Goal: Book appointment/travel/reservation

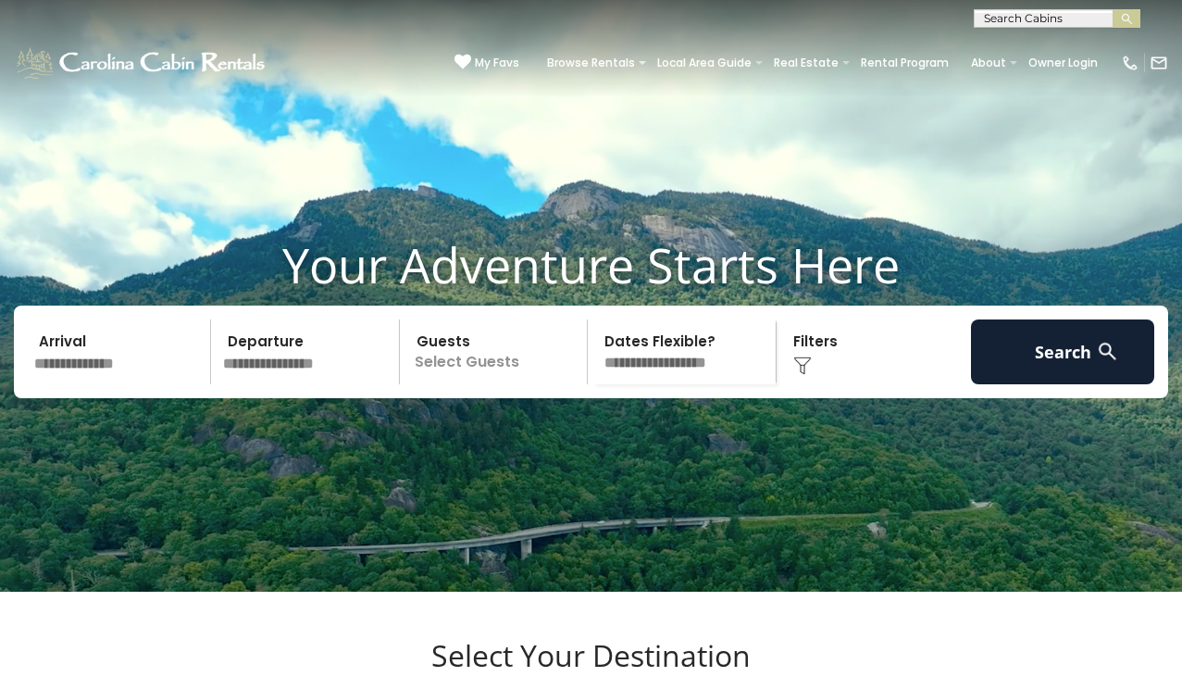
click at [1016, 16] on input "text" at bounding box center [1055, 22] width 162 height 19
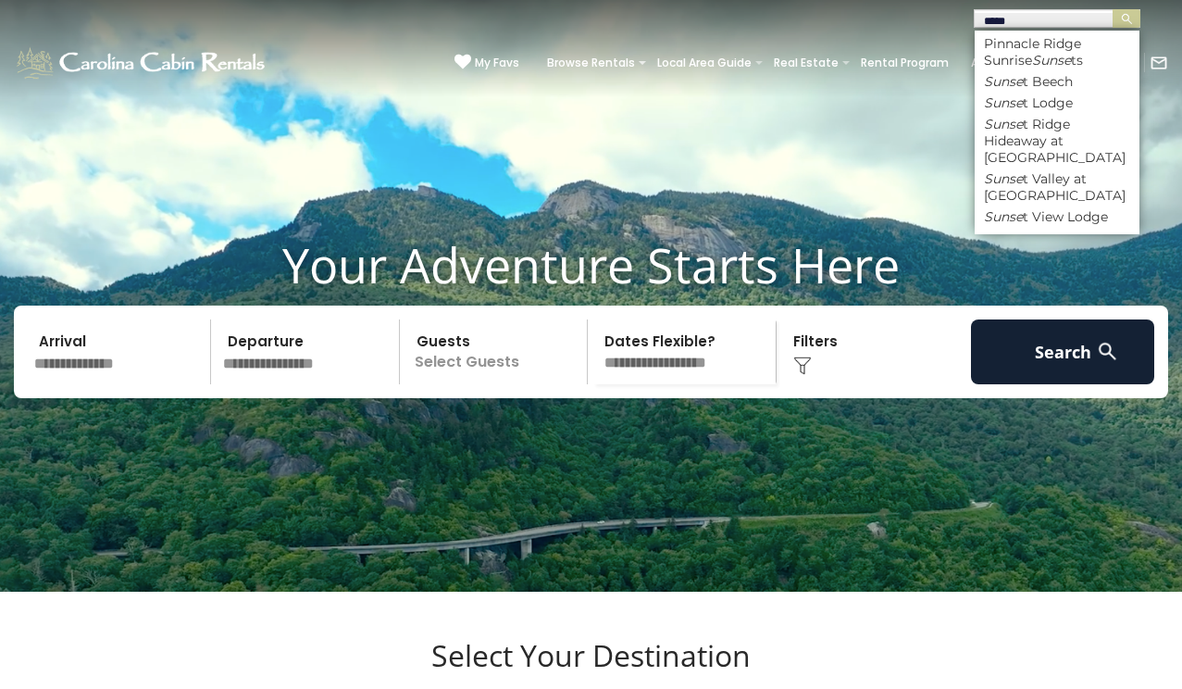
type input "*****"
drag, startPoint x: 1016, startPoint y: 13, endPoint x: 992, endPoint y: 131, distance: 120.9
click at [992, 131] on li "Sunse t Ridge Hideaway at Eagles Nest" at bounding box center [1056, 141] width 165 height 50
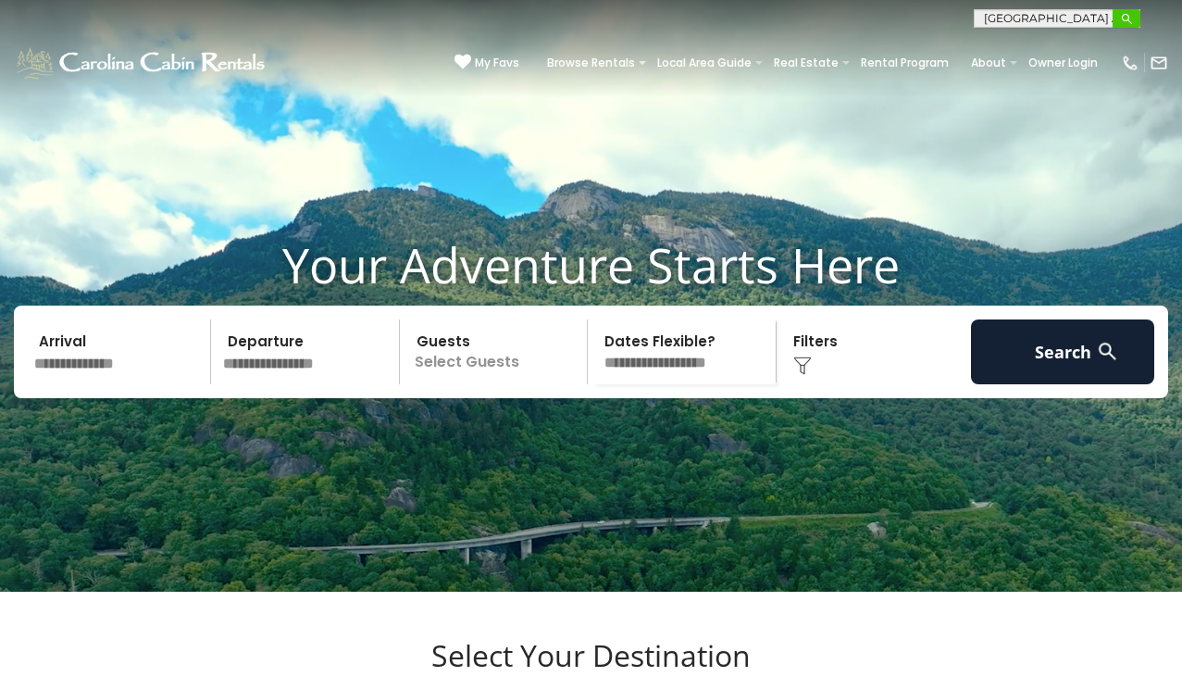
click at [1123, 18] on img "submit" at bounding box center [1127, 19] width 14 height 14
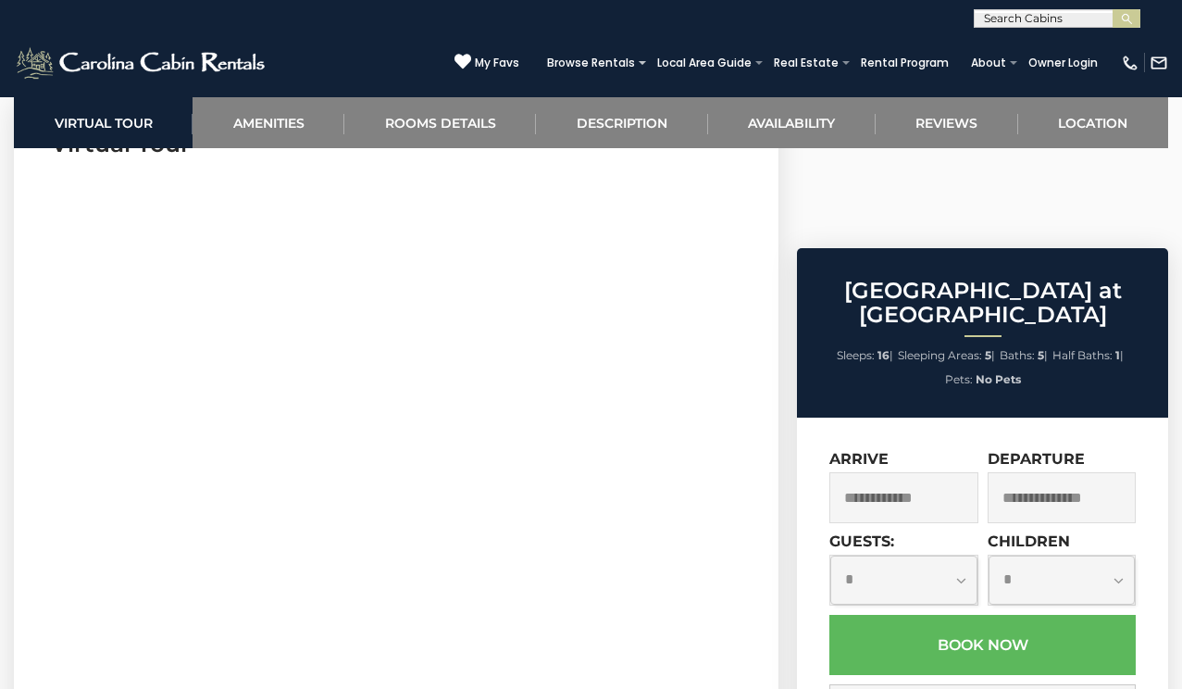
scroll to position [836, 0]
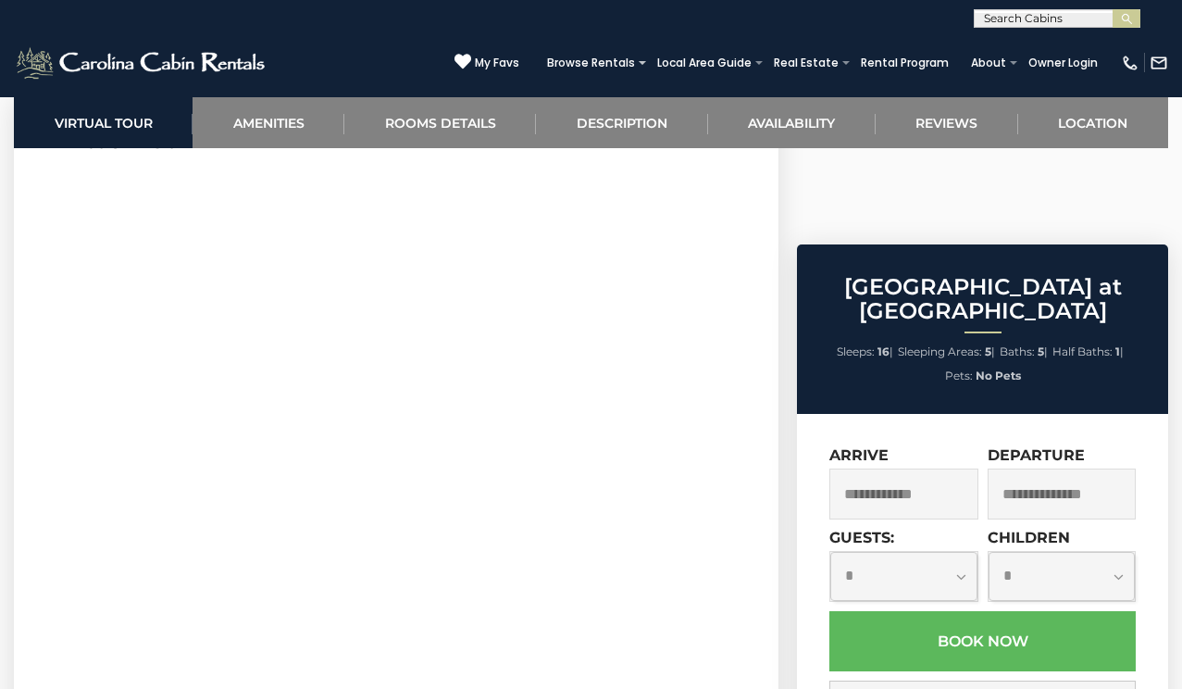
click at [895, 468] on input "text" at bounding box center [903, 493] width 148 height 51
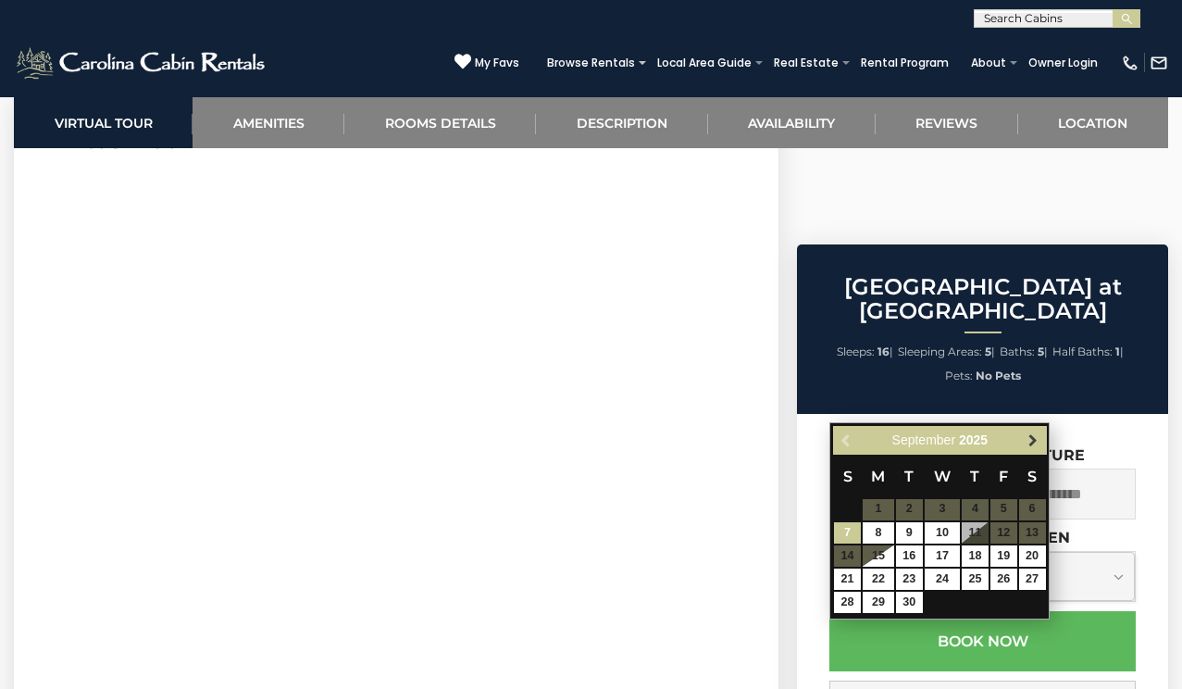
click at [1030, 432] on span "Next" at bounding box center [1032, 439] width 15 height 15
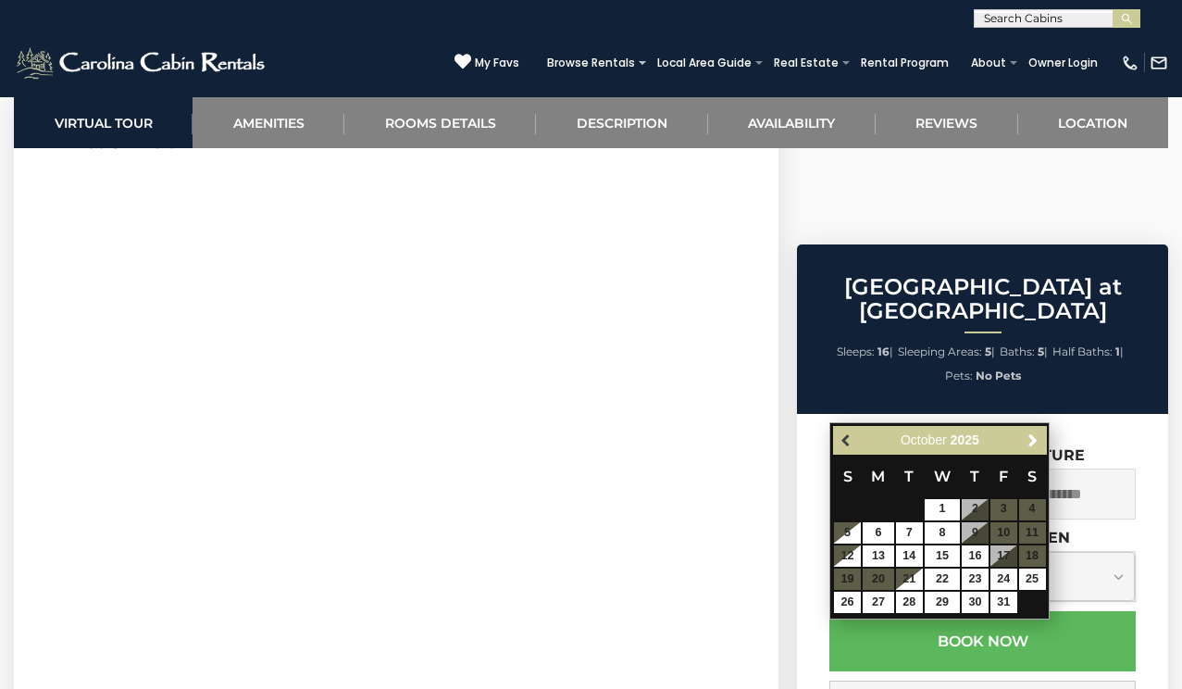
click at [843, 432] on link "Previous" at bounding box center [846, 439] width 23 height 23
